Goal: Task Accomplishment & Management: Use online tool/utility

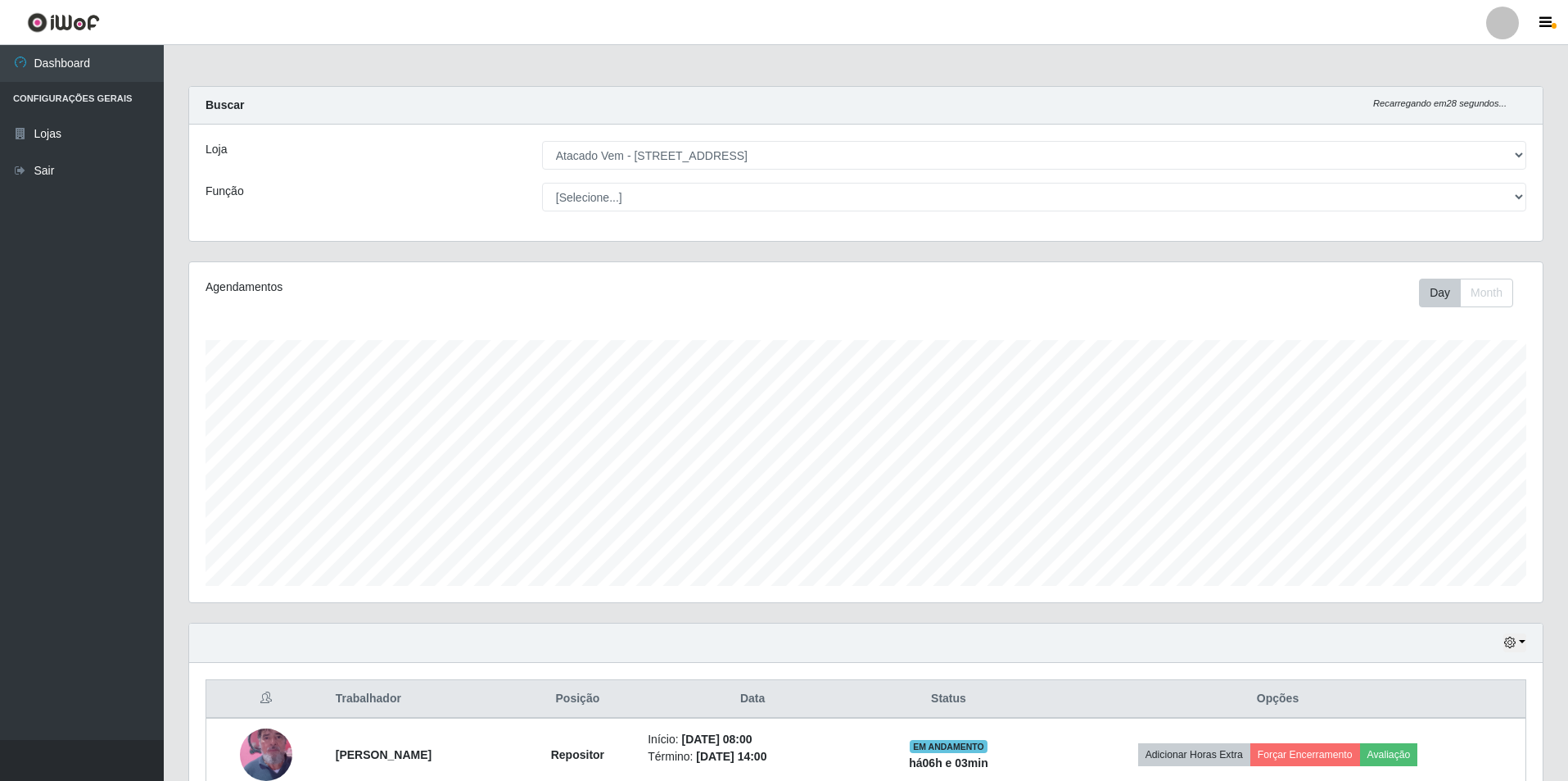
select select "461"
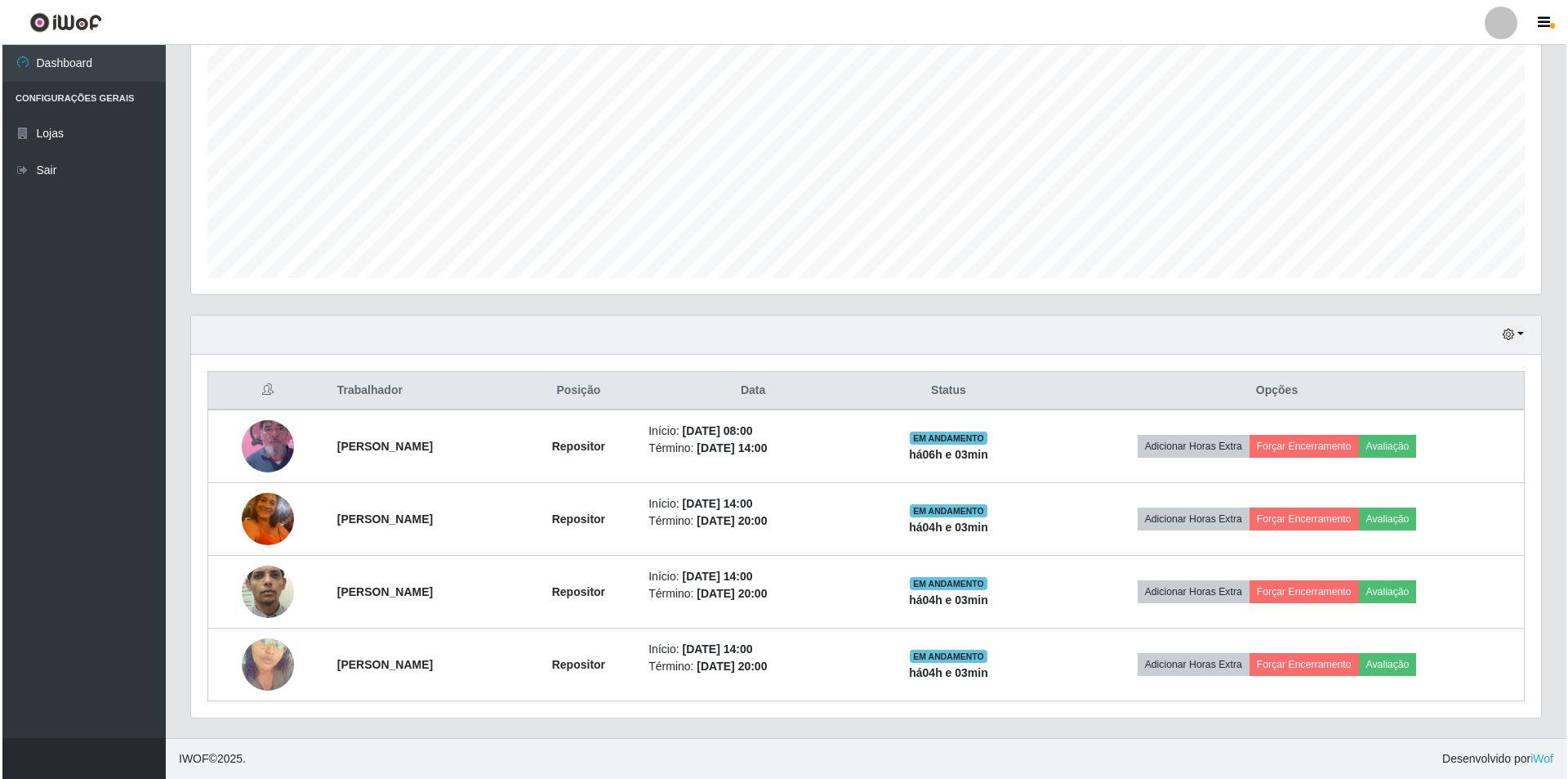
scroll to position [339, 1350]
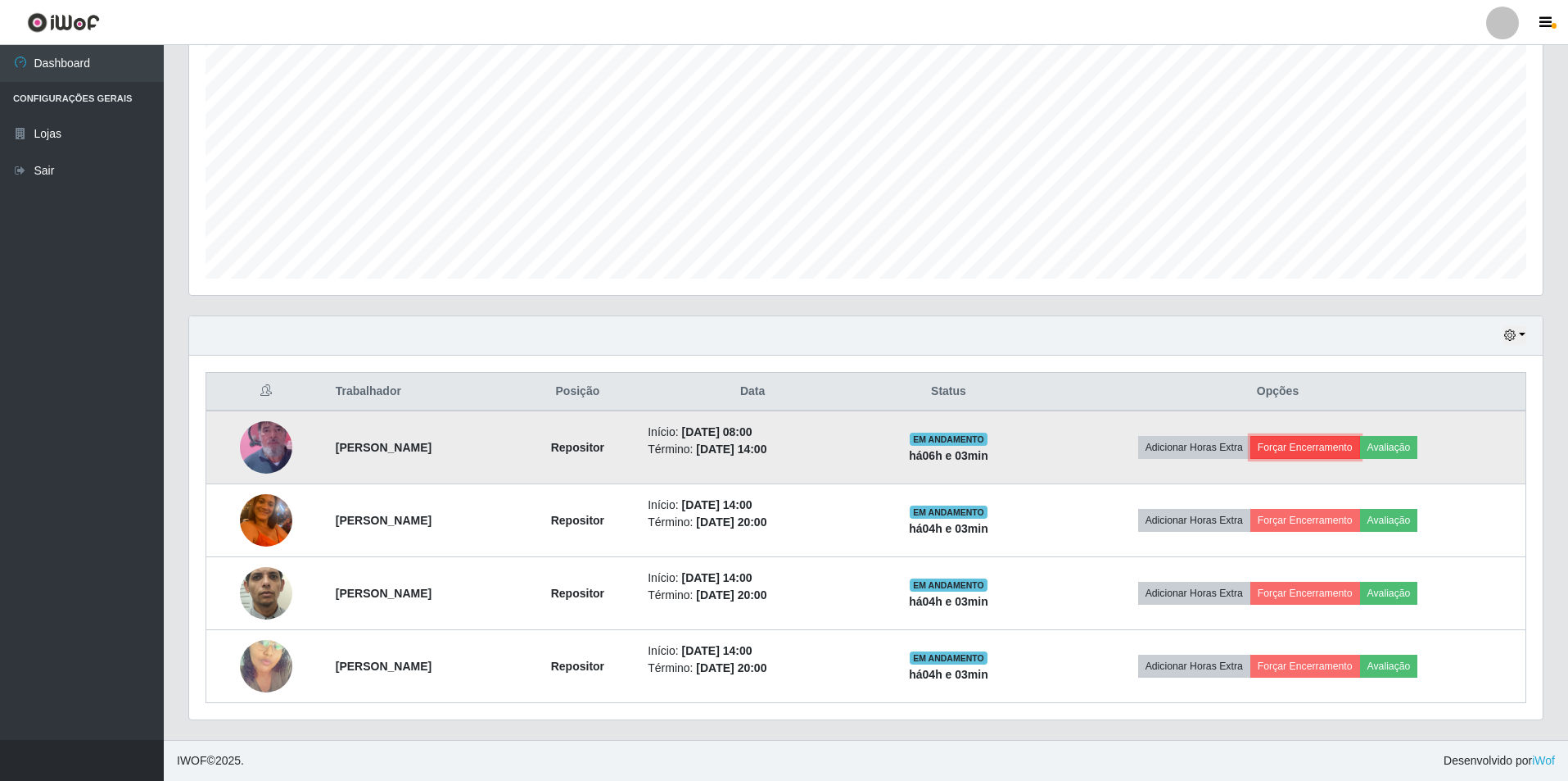
click at [1355, 452] on button "Forçar Encerramento" at bounding box center [1305, 447] width 109 height 23
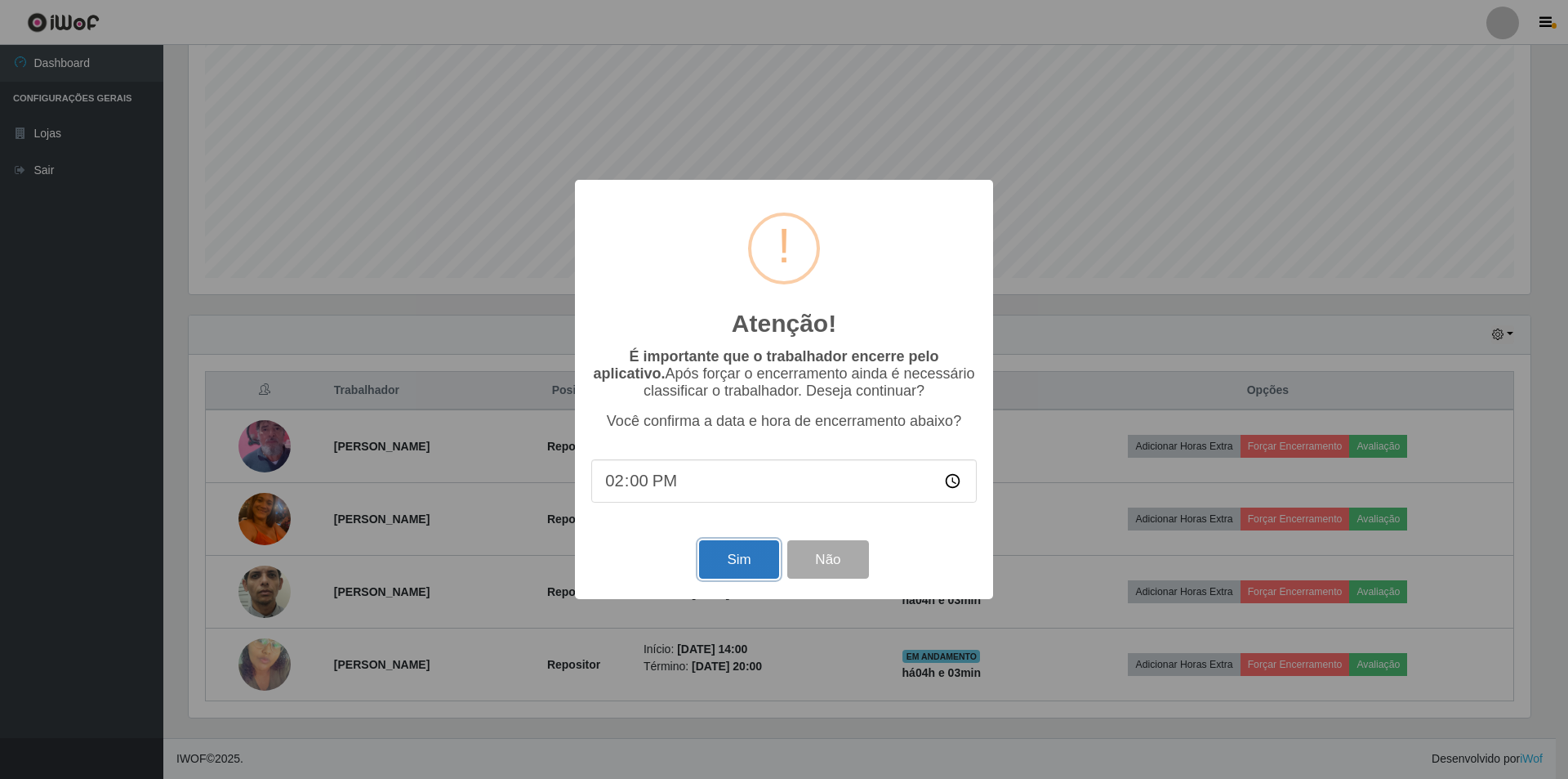
click at [730, 553] on button "Sim" at bounding box center [739, 559] width 79 height 39
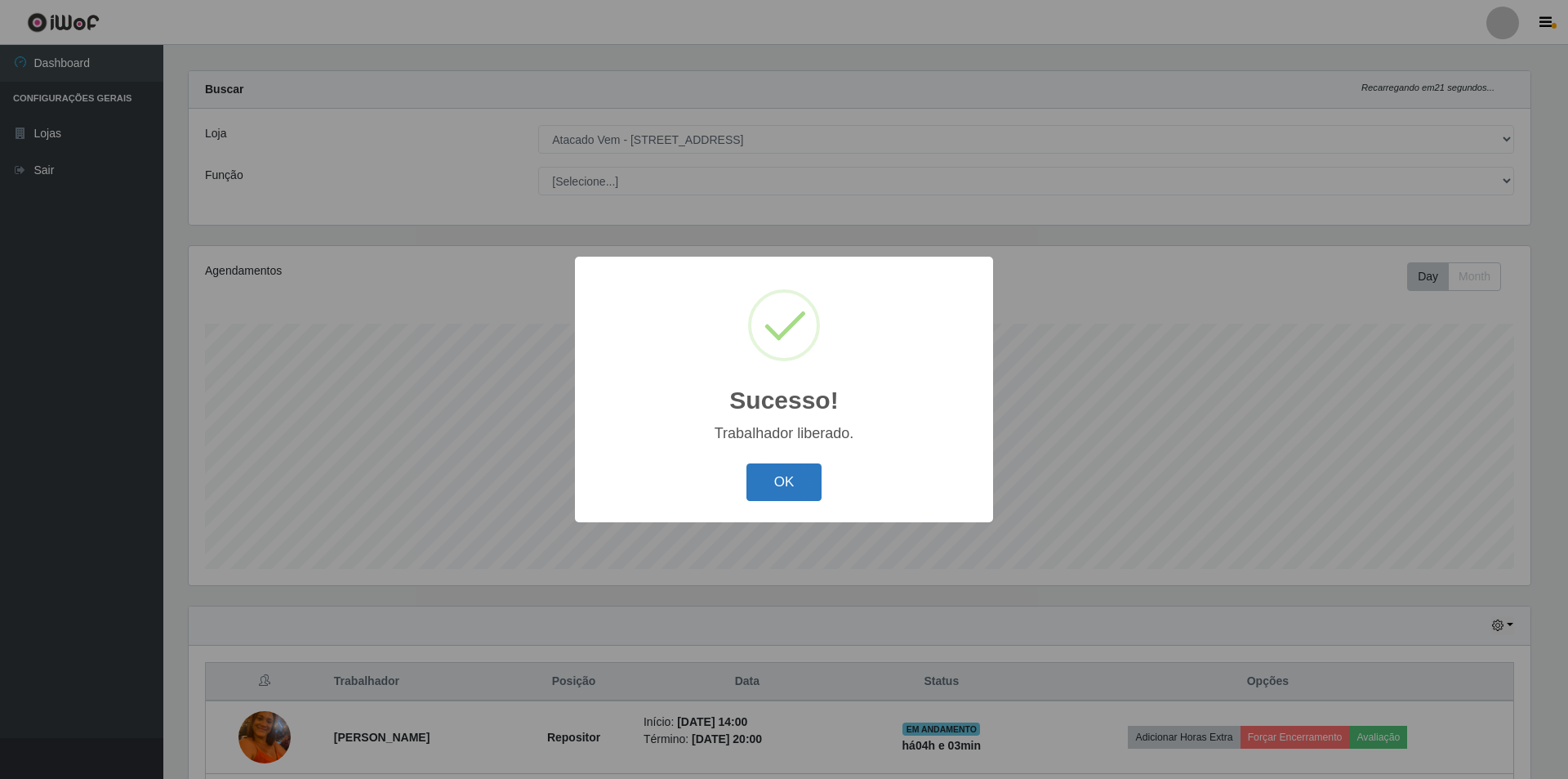
click at [783, 475] on button "OK" at bounding box center [784, 482] width 76 height 39
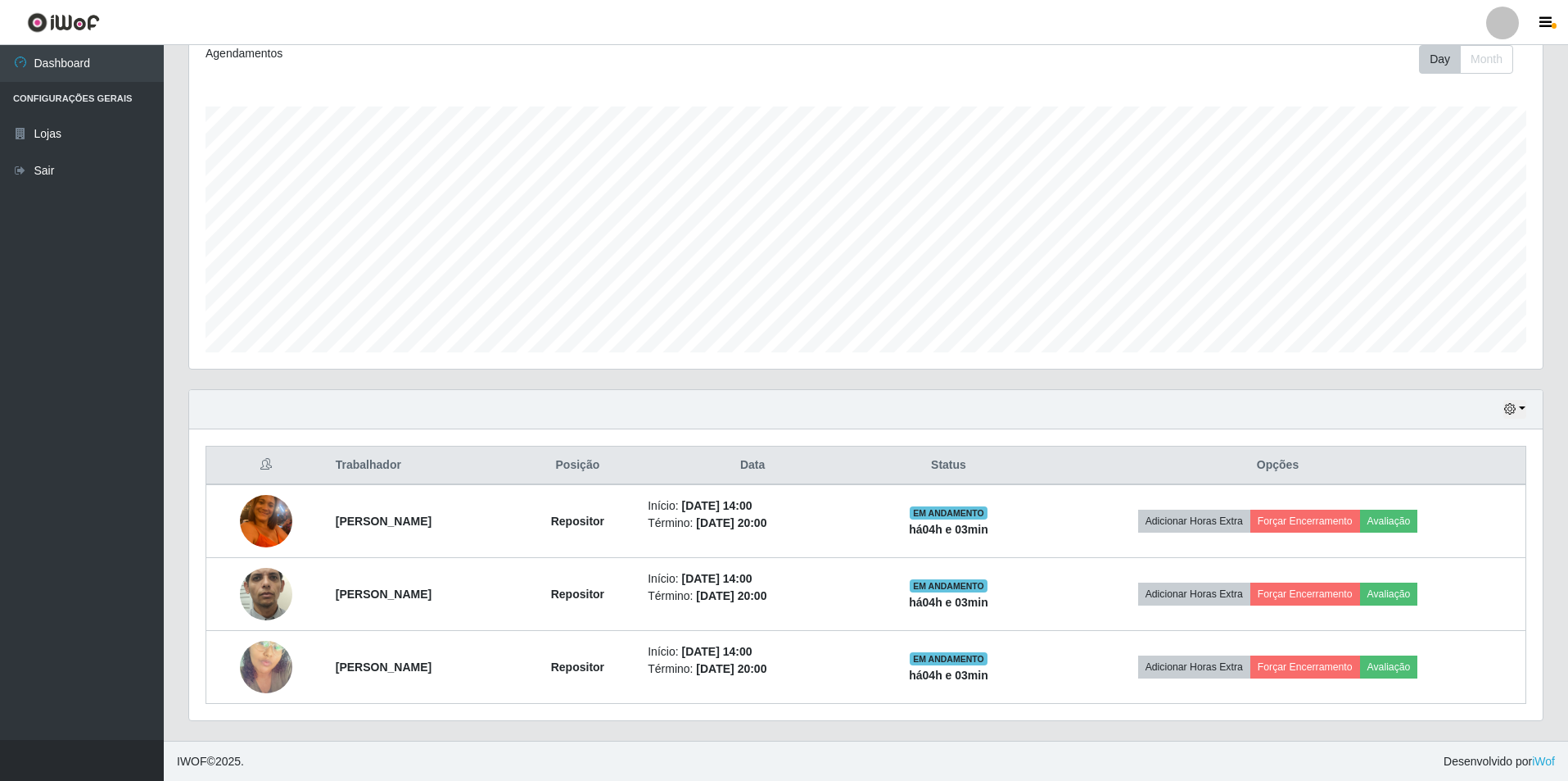
scroll to position [234, 0]
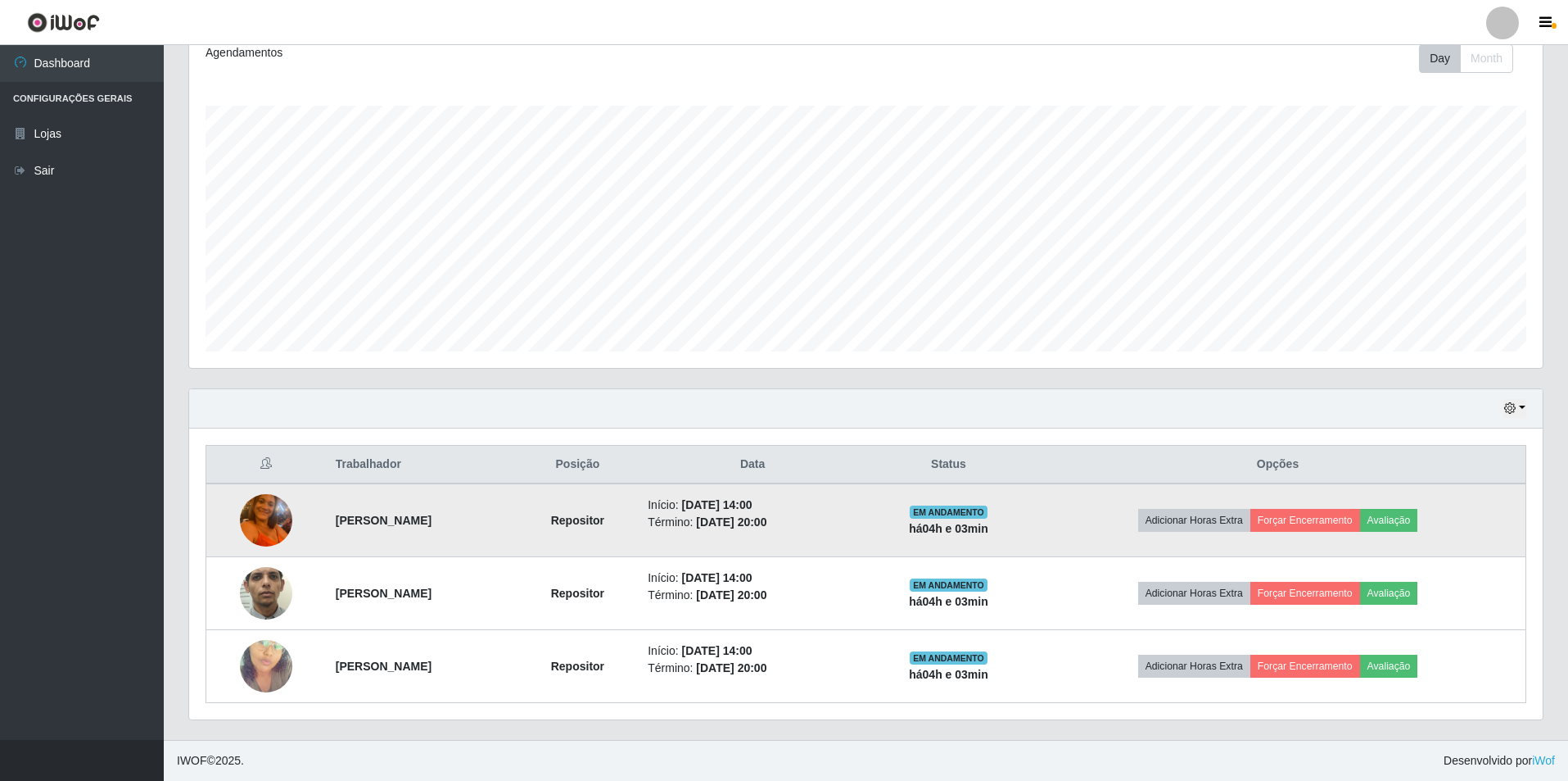
click at [277, 512] on img at bounding box center [265, 519] width 53 height 70
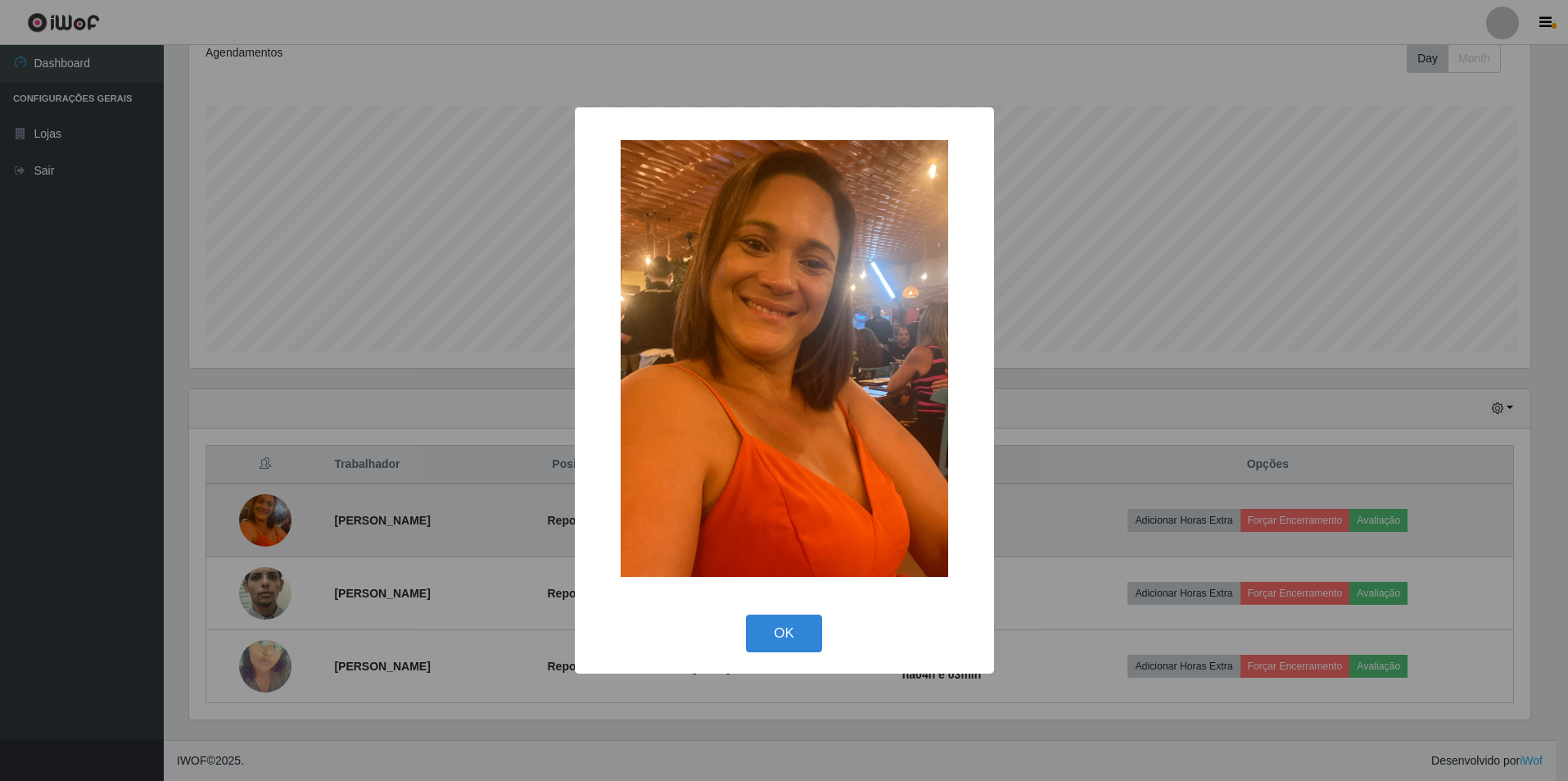
scroll to position [340, 1345]
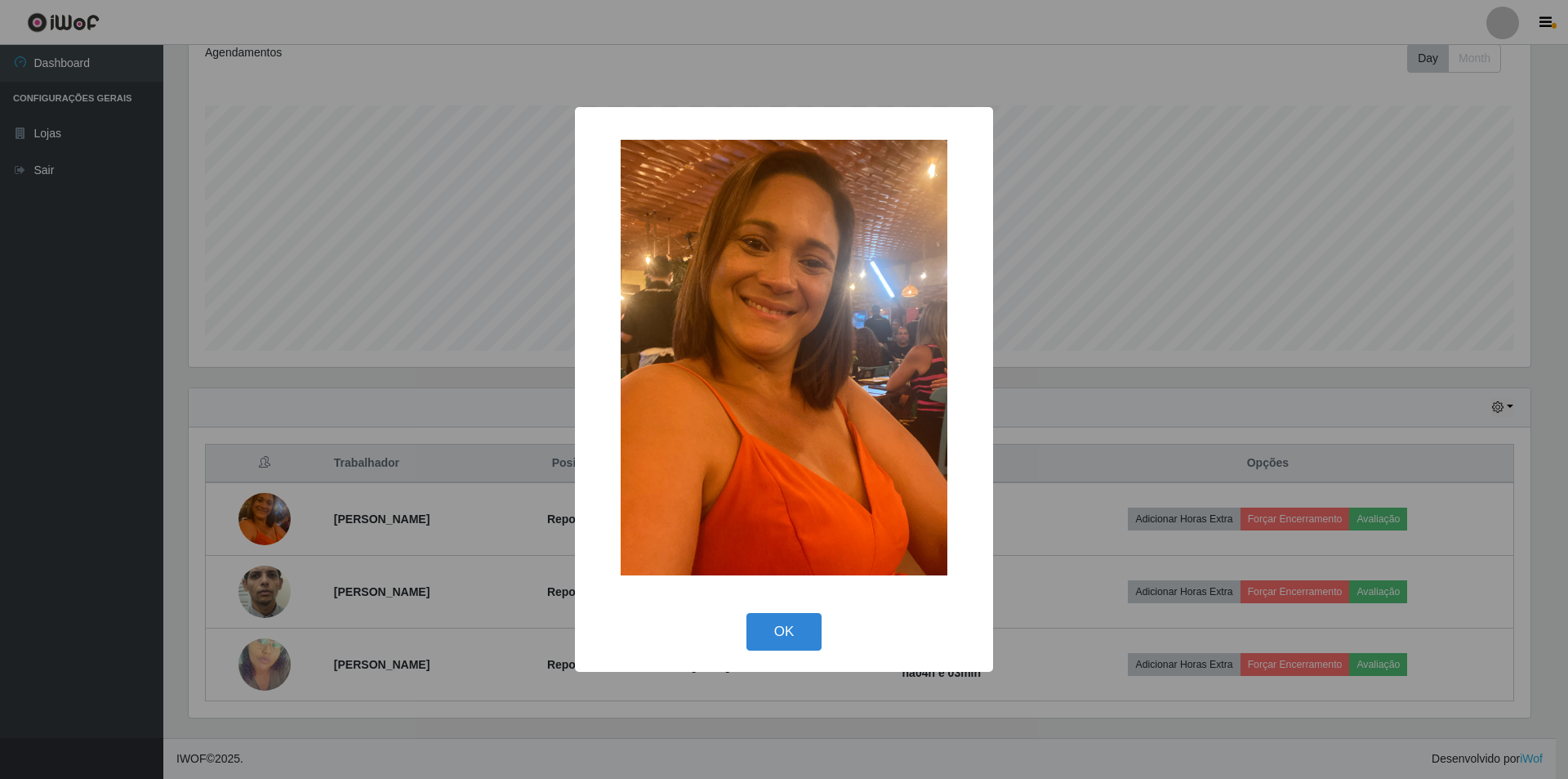
click at [432, 489] on div "× OK Cancel" at bounding box center [784, 389] width 1568 height 779
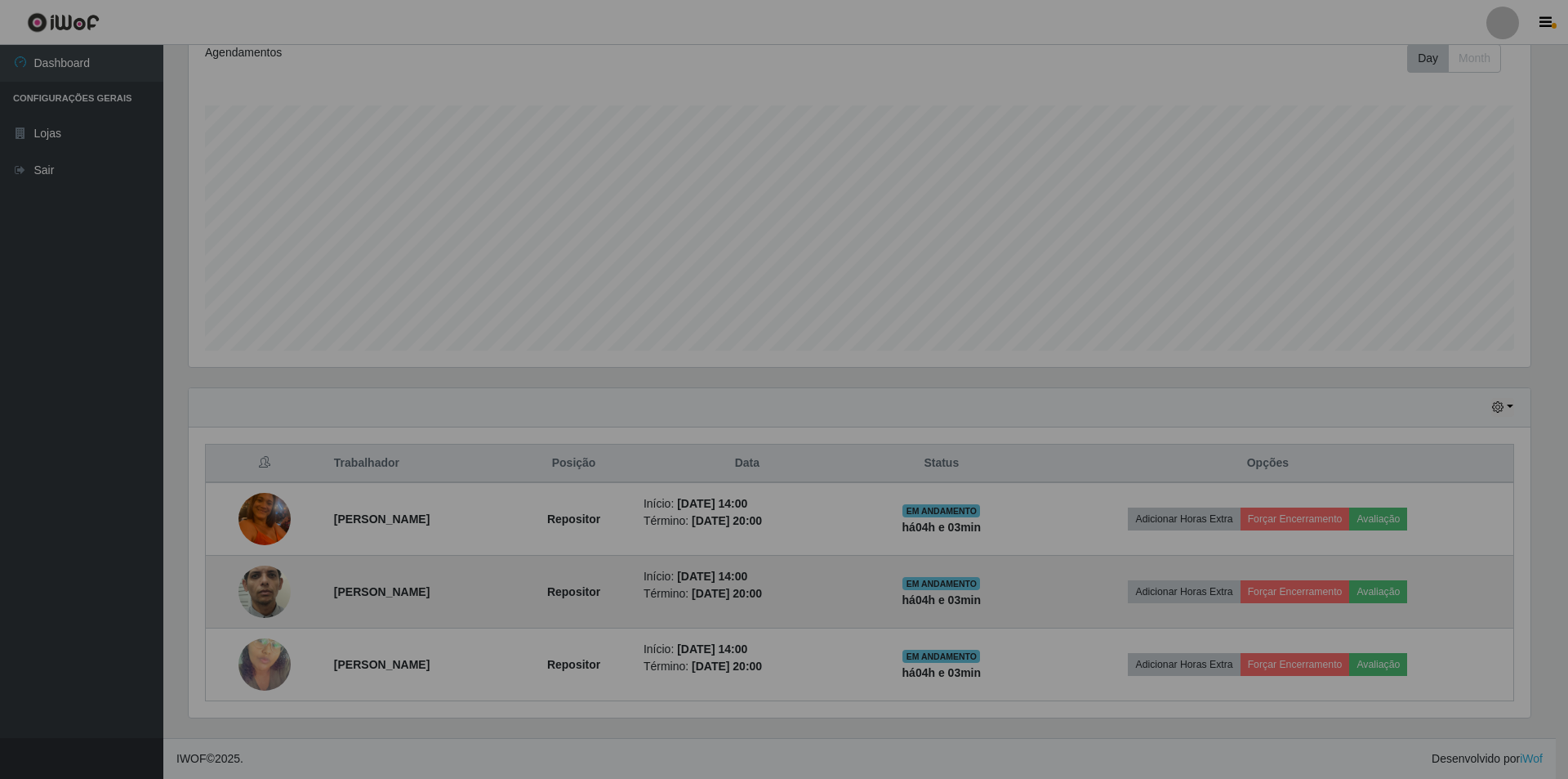
scroll to position [339, 1350]
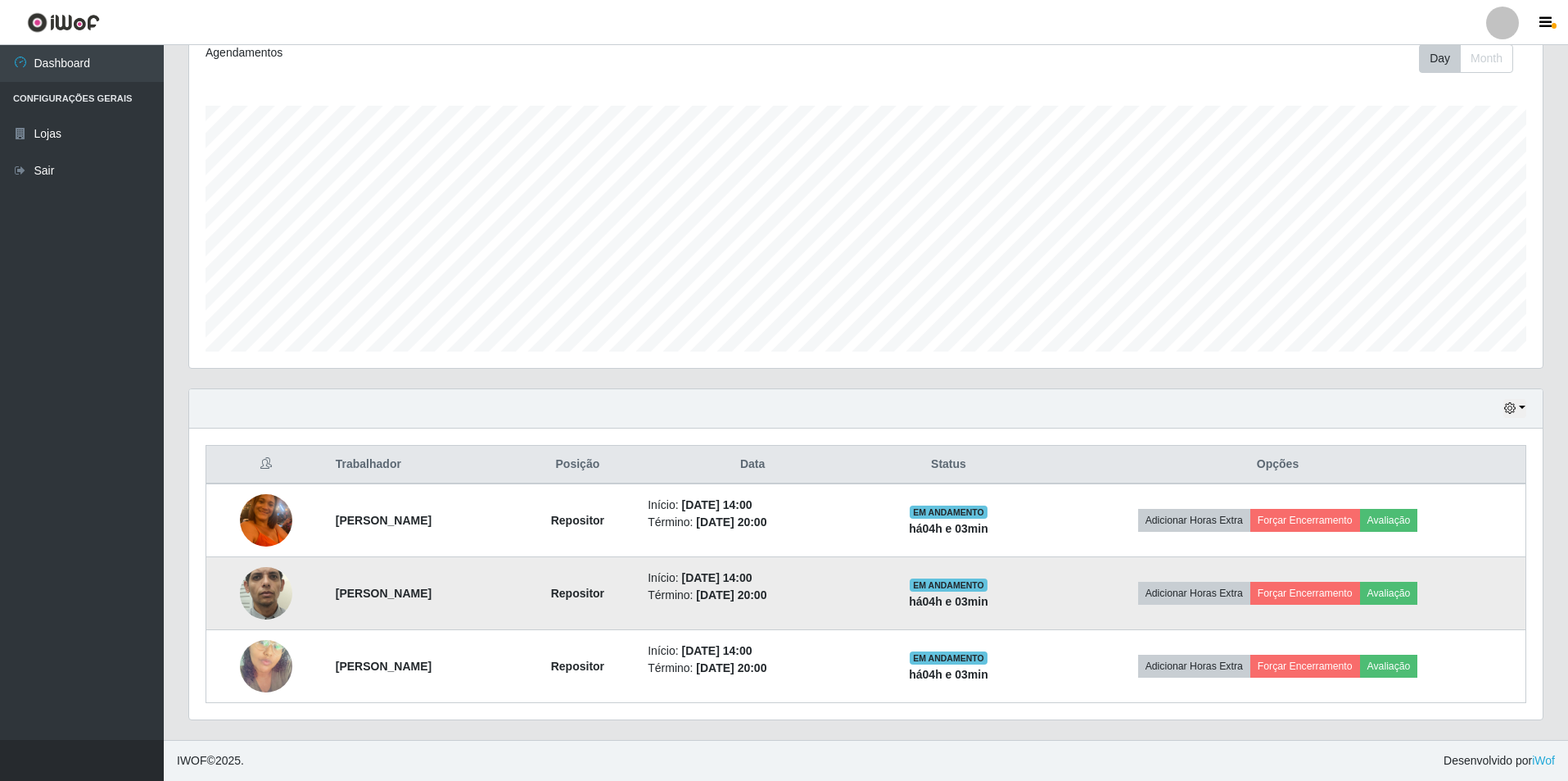
click at [240, 596] on img at bounding box center [265, 593] width 53 height 116
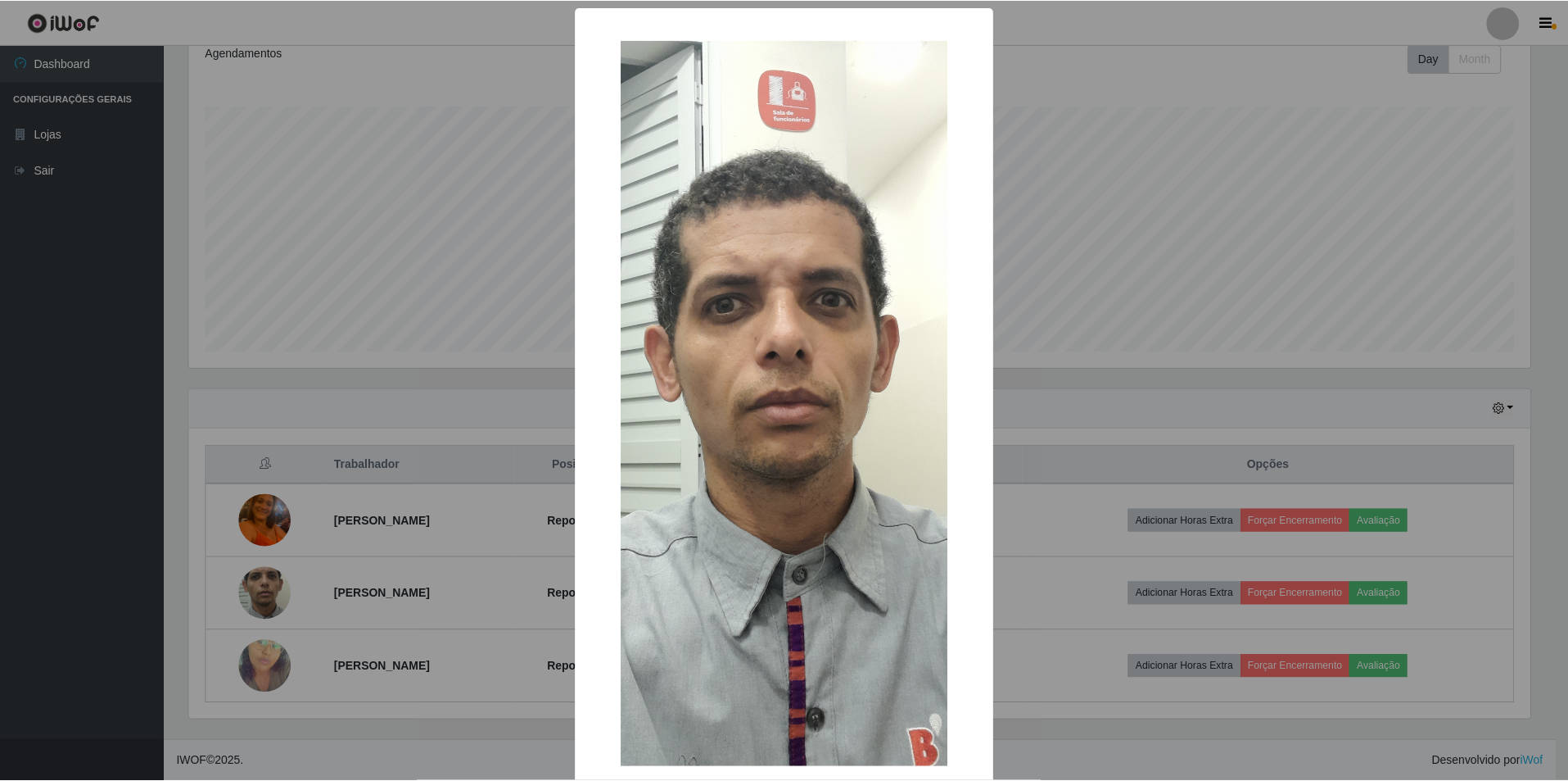
scroll to position [340, 1345]
click at [403, 524] on div "× OK Cancel" at bounding box center [785, 390] width 1572 height 781
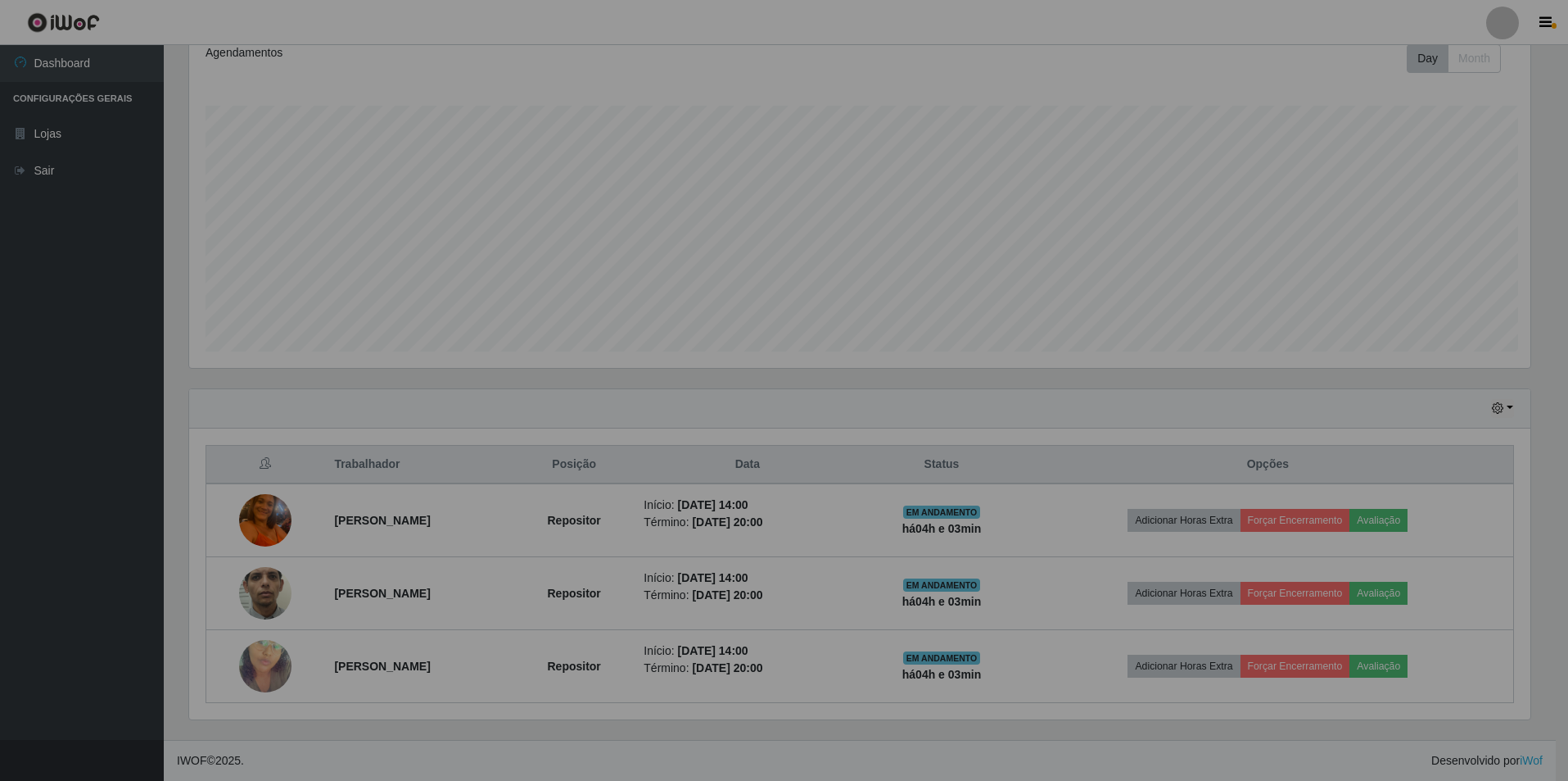
scroll to position [340, 1353]
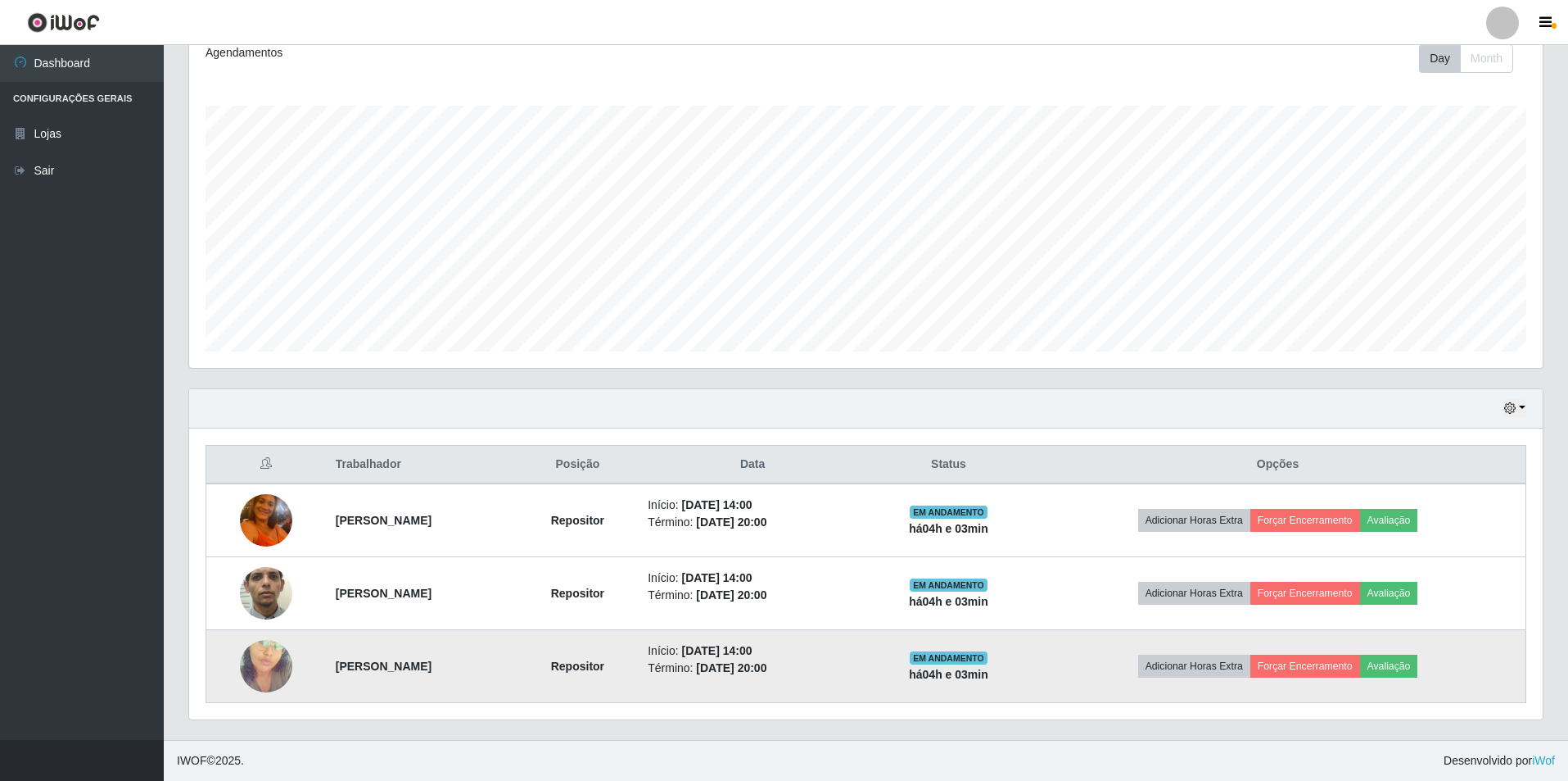
click at [265, 678] on img at bounding box center [265, 666] width 53 height 94
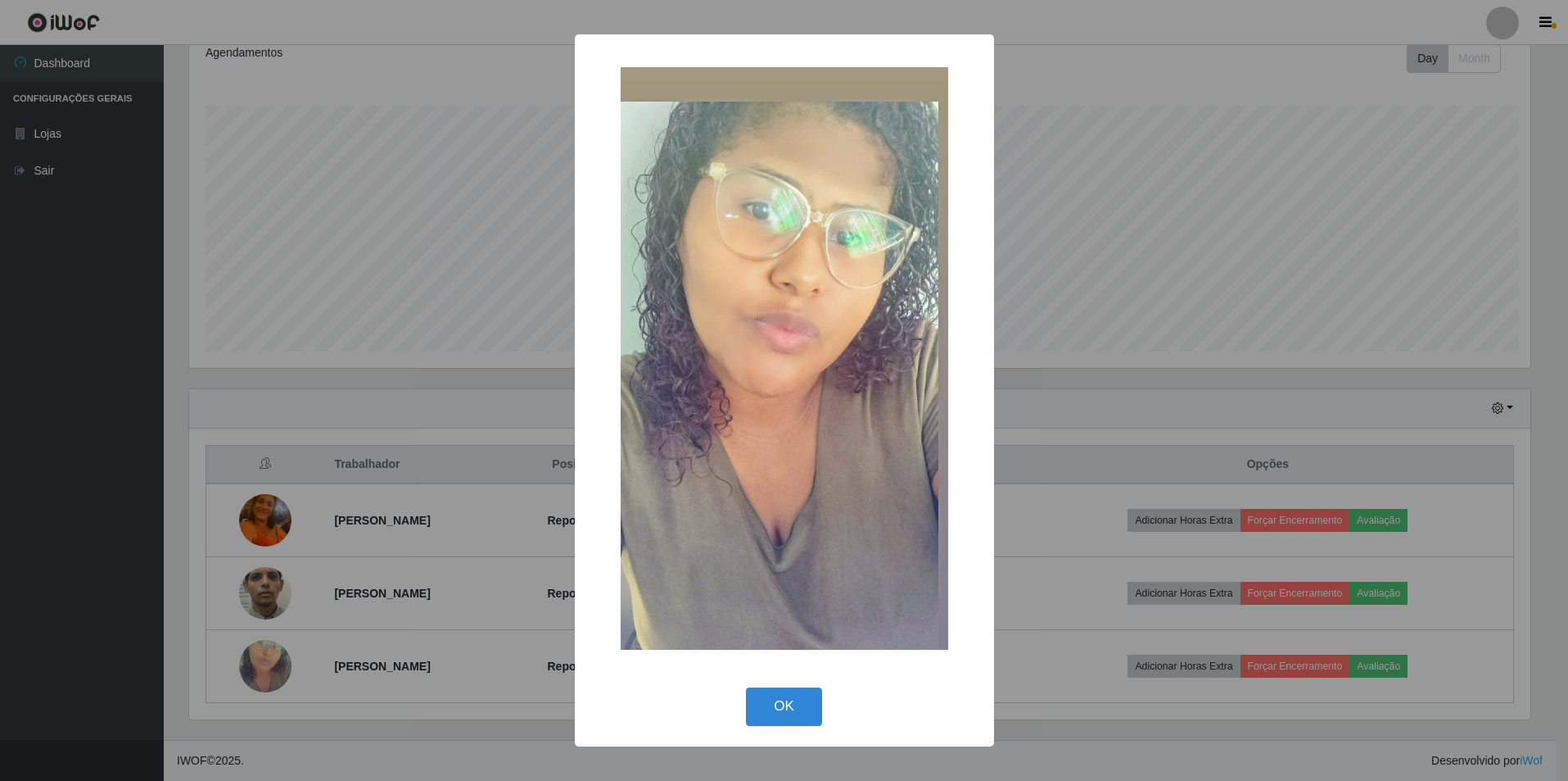
scroll to position [340, 1345]
click at [411, 521] on div "× OK Cancel" at bounding box center [785, 390] width 1572 height 781
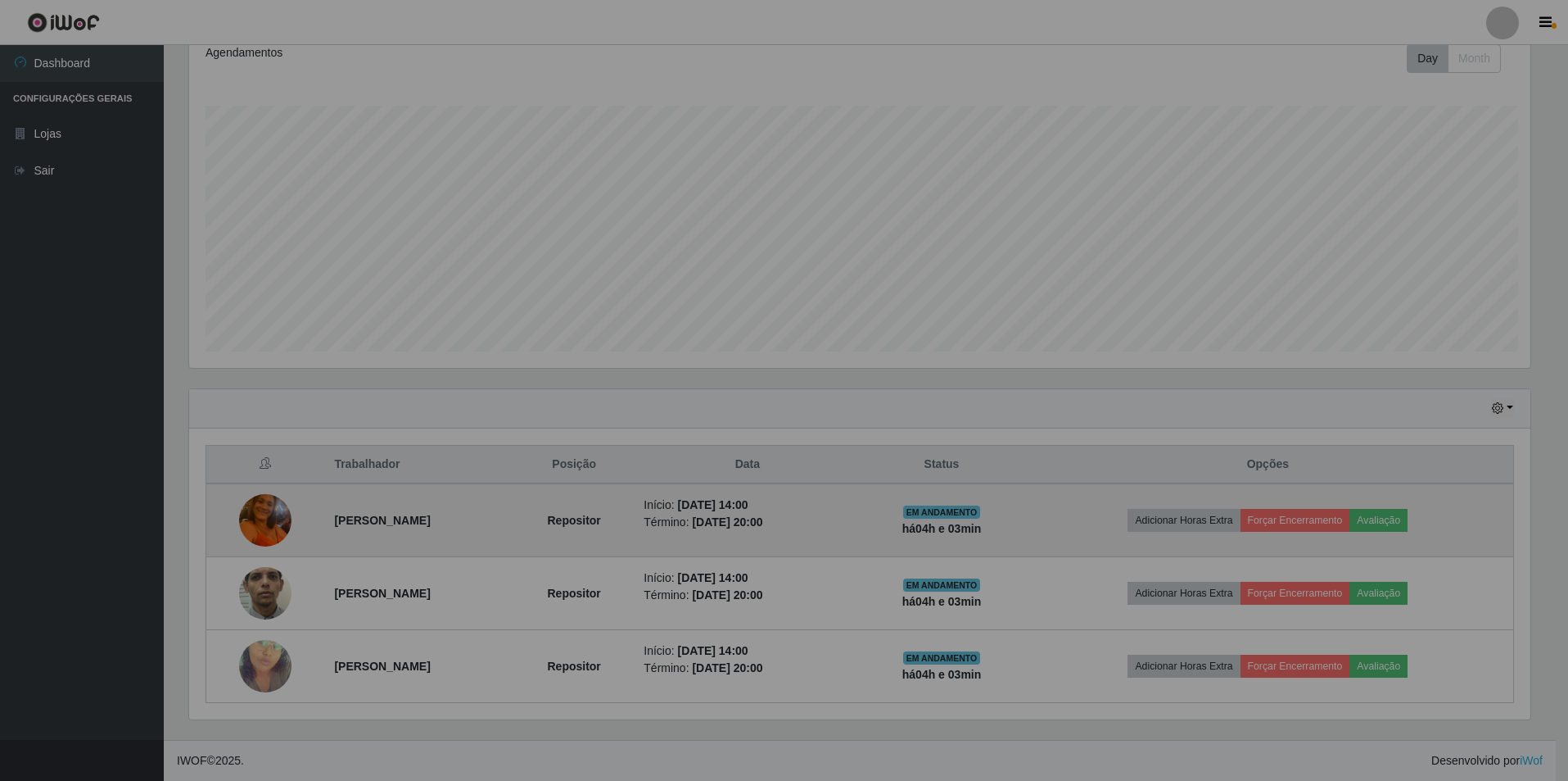
scroll to position [340, 1353]
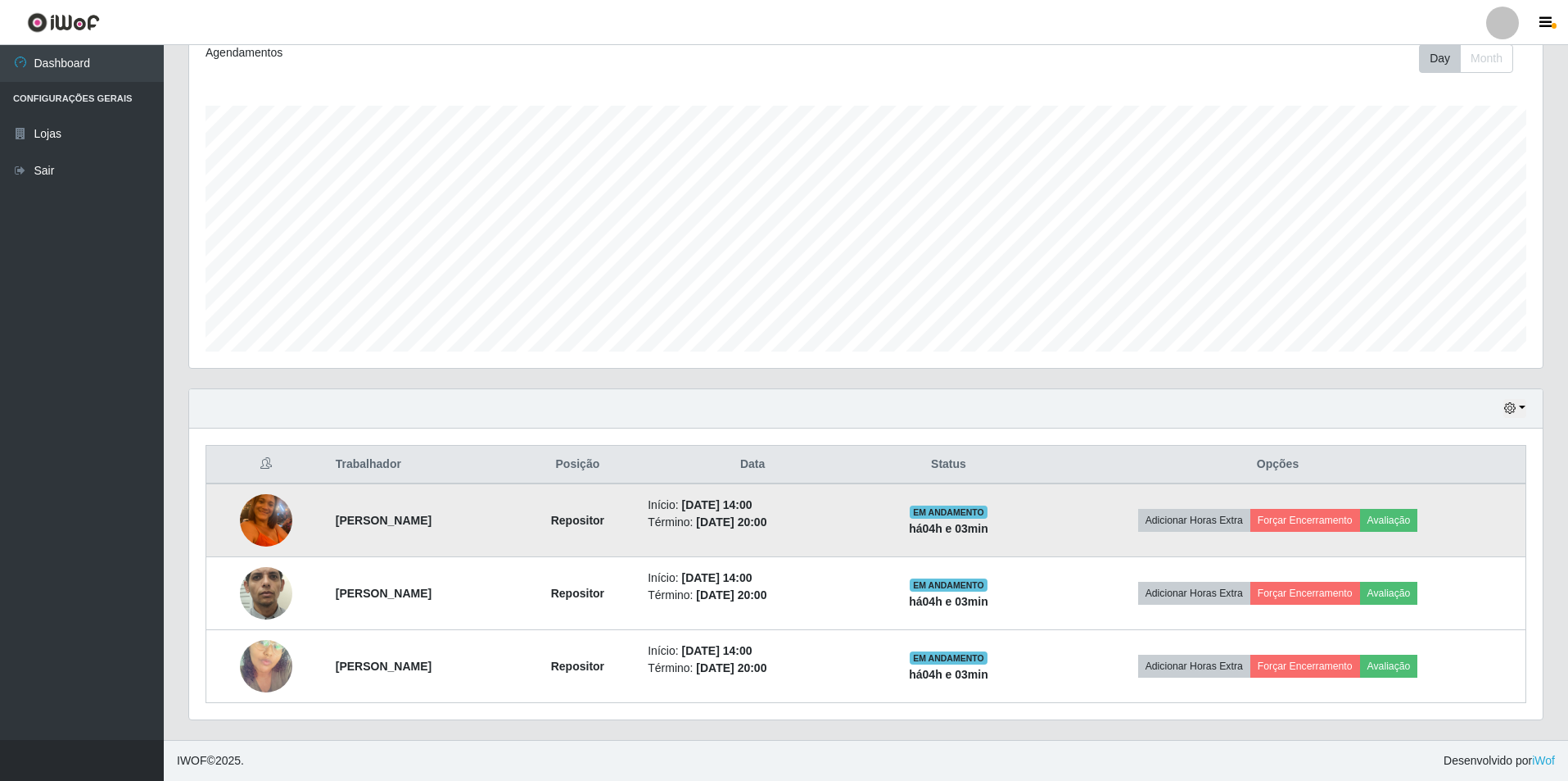
click at [243, 521] on img at bounding box center [265, 519] width 53 height 70
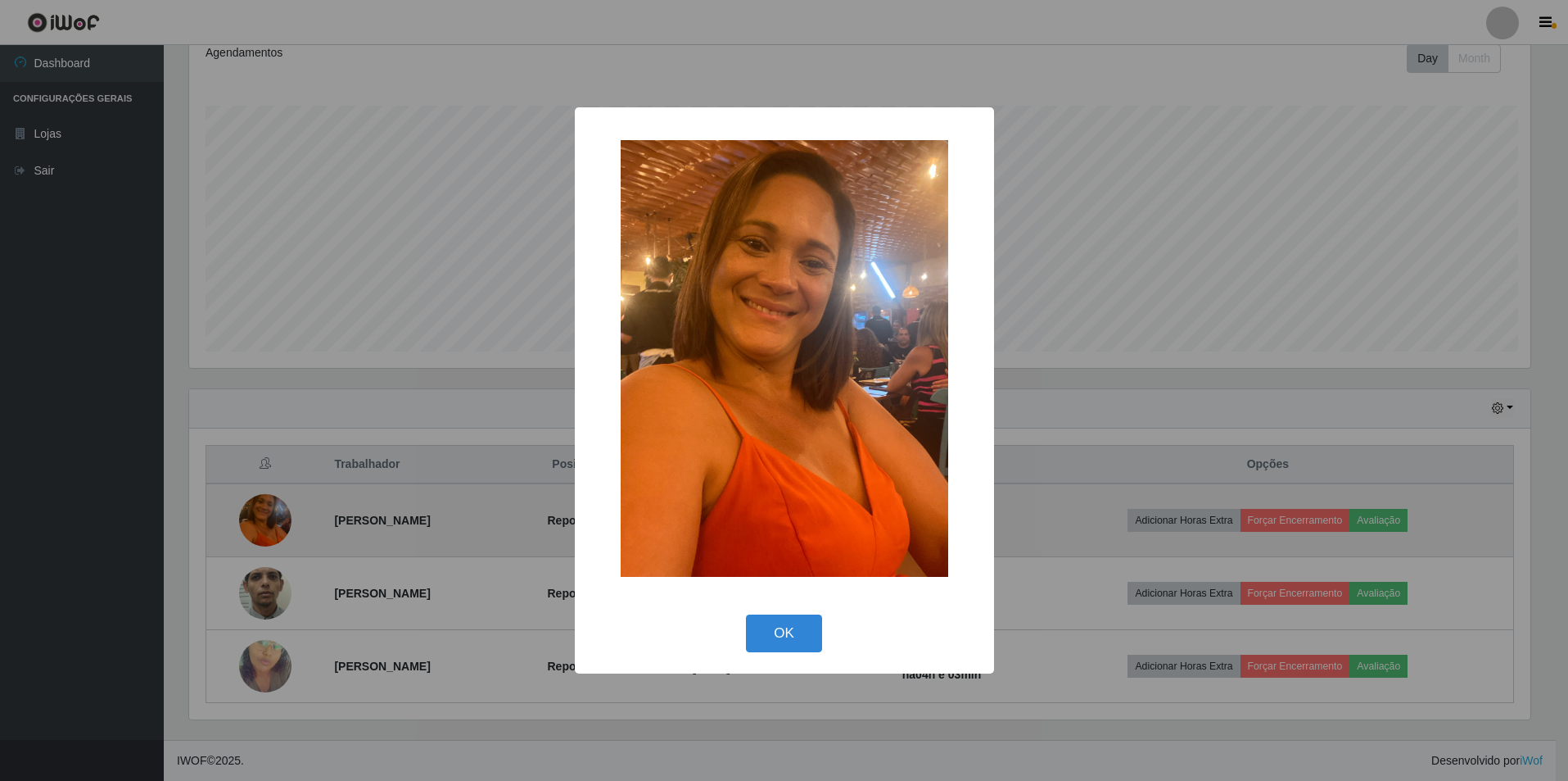
scroll to position [340, 1345]
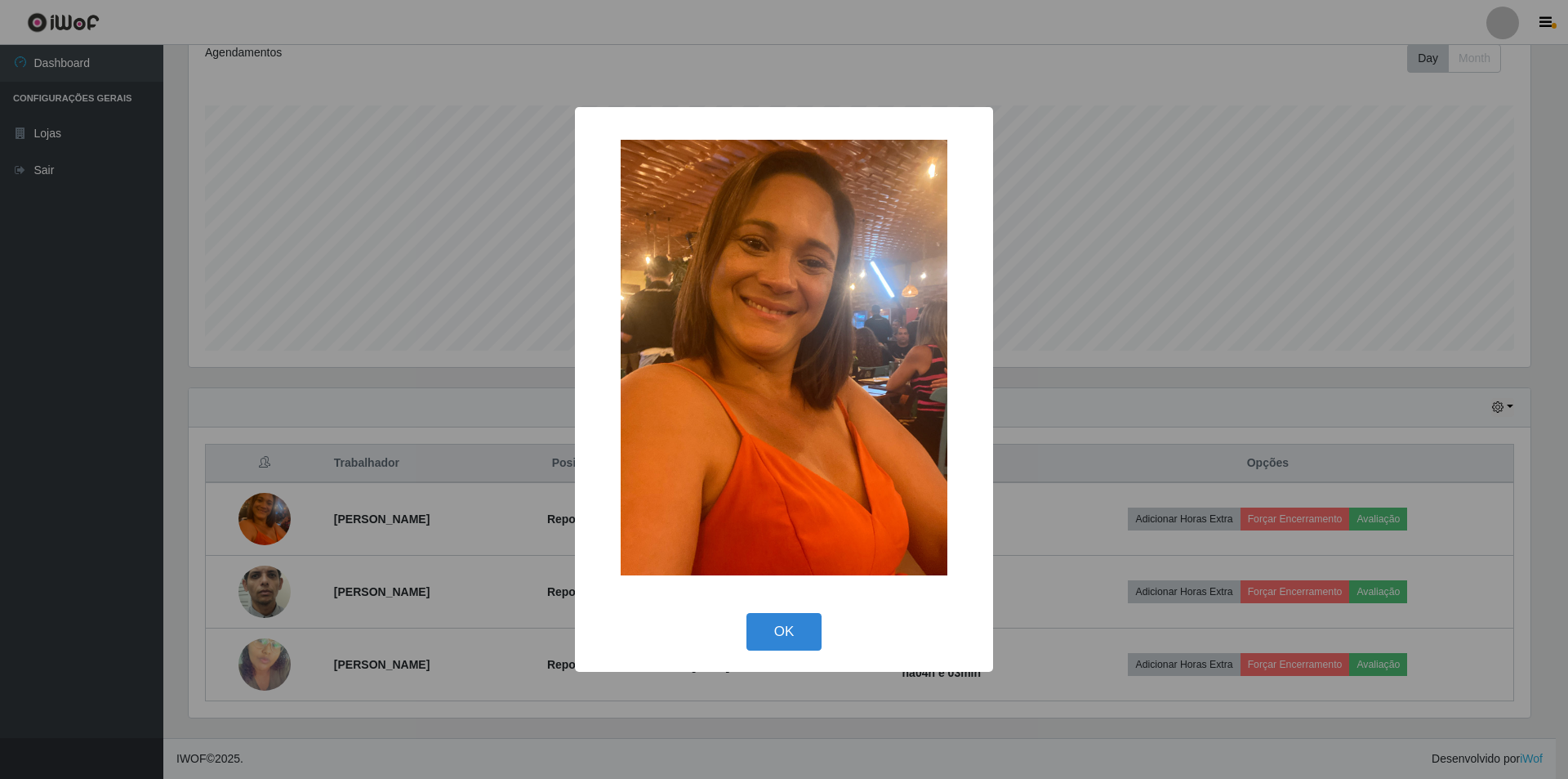
click at [391, 489] on div "× OK Cancel" at bounding box center [784, 389] width 1568 height 779
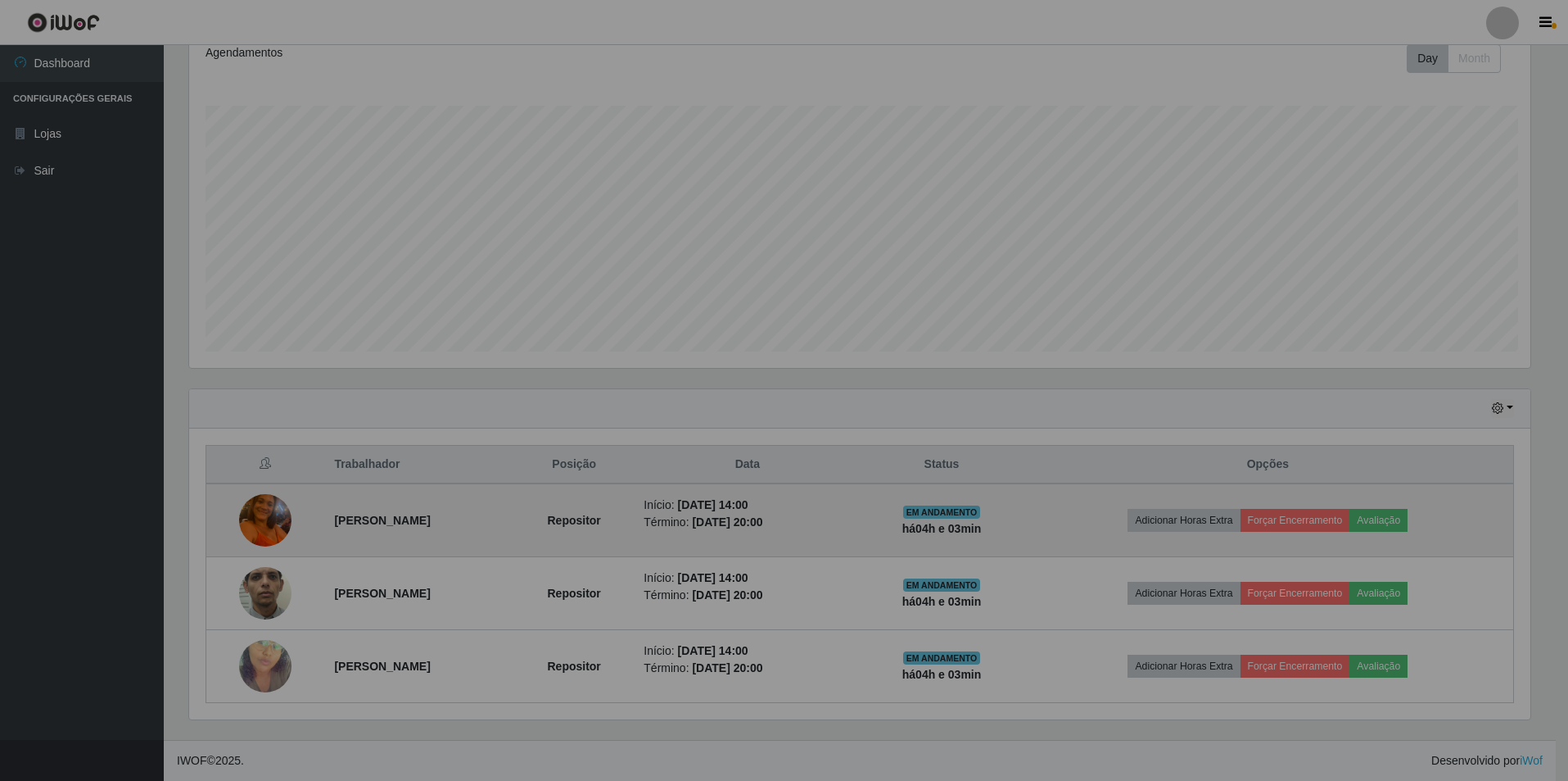
scroll to position [340, 1353]
